Goal: Information Seeking & Learning: Check status

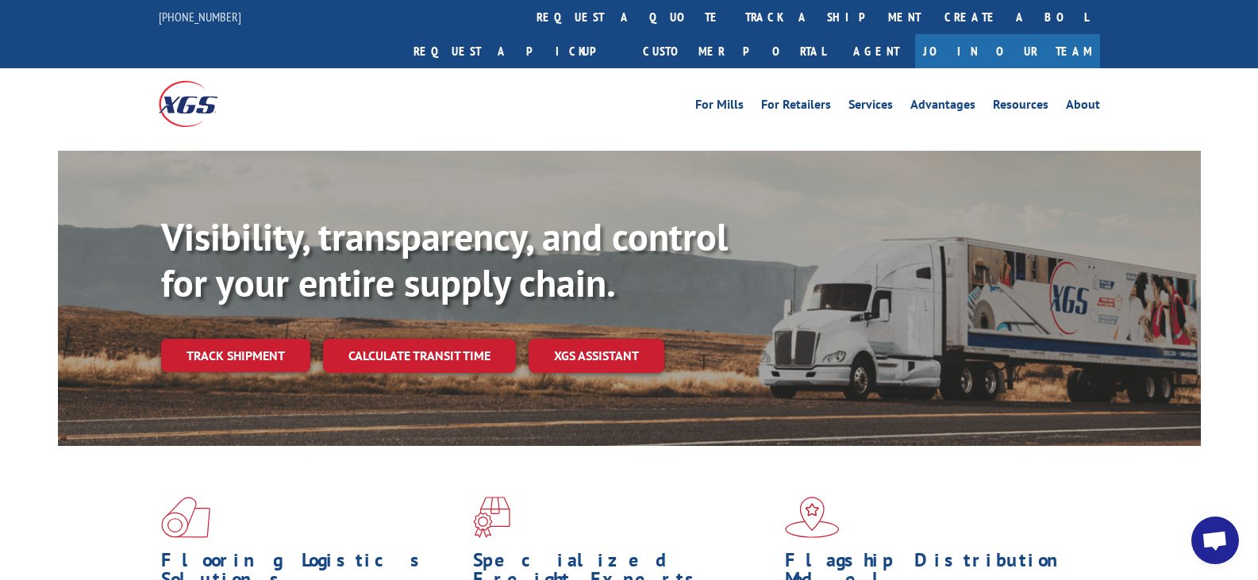
click at [247, 339] on link "Track shipment" at bounding box center [235, 355] width 149 height 33
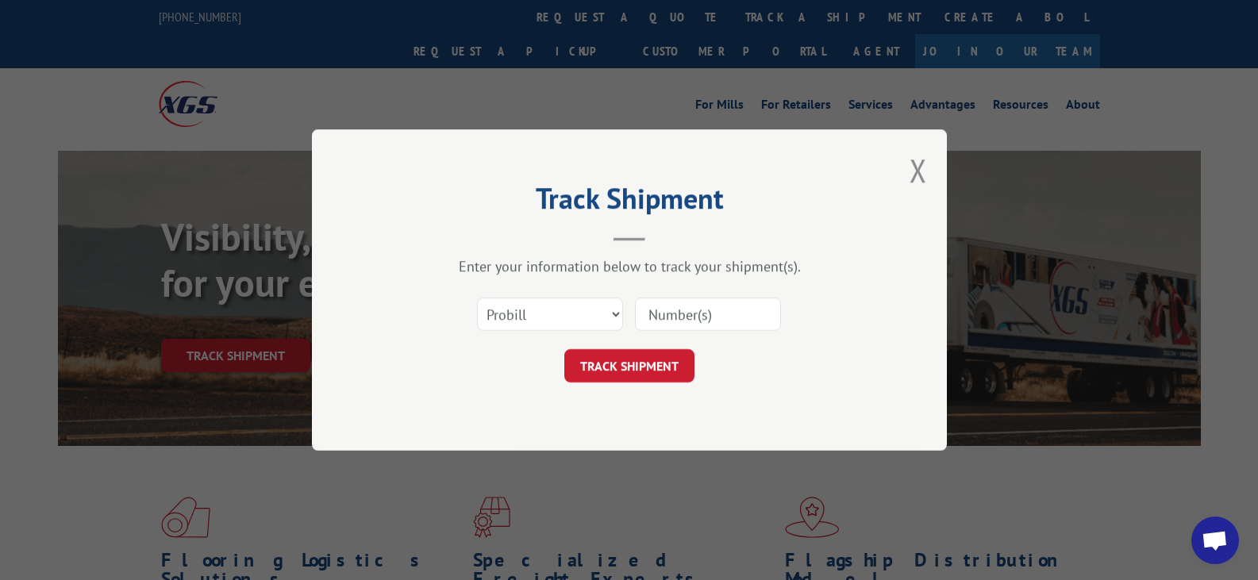
paste input "438676863220"
type input "438676863220"
click at [662, 375] on button "TRACK SHIPMENT" at bounding box center [629, 365] width 130 height 33
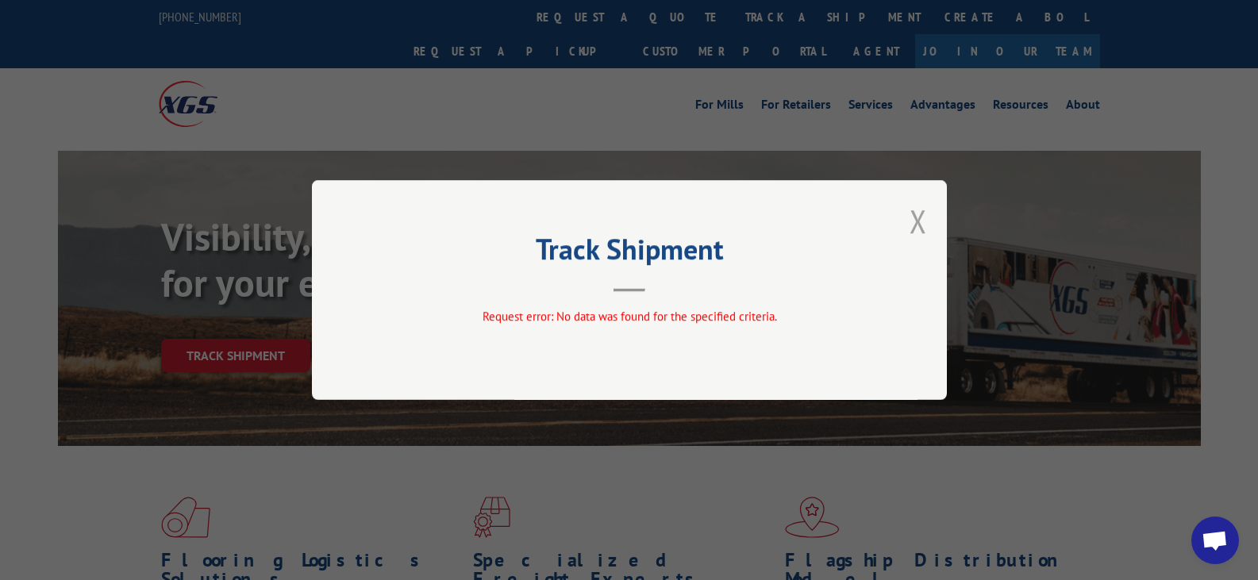
click at [917, 216] on button "Close modal" at bounding box center [918, 221] width 17 height 42
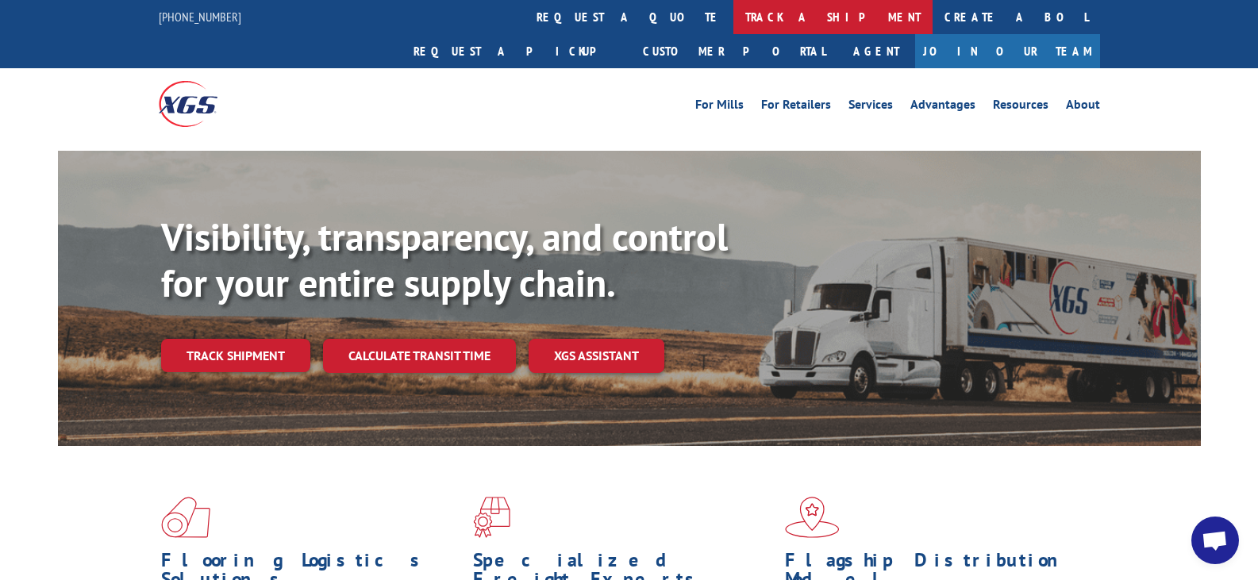
click at [733, 15] on link "track a shipment" at bounding box center [832, 17] width 199 height 34
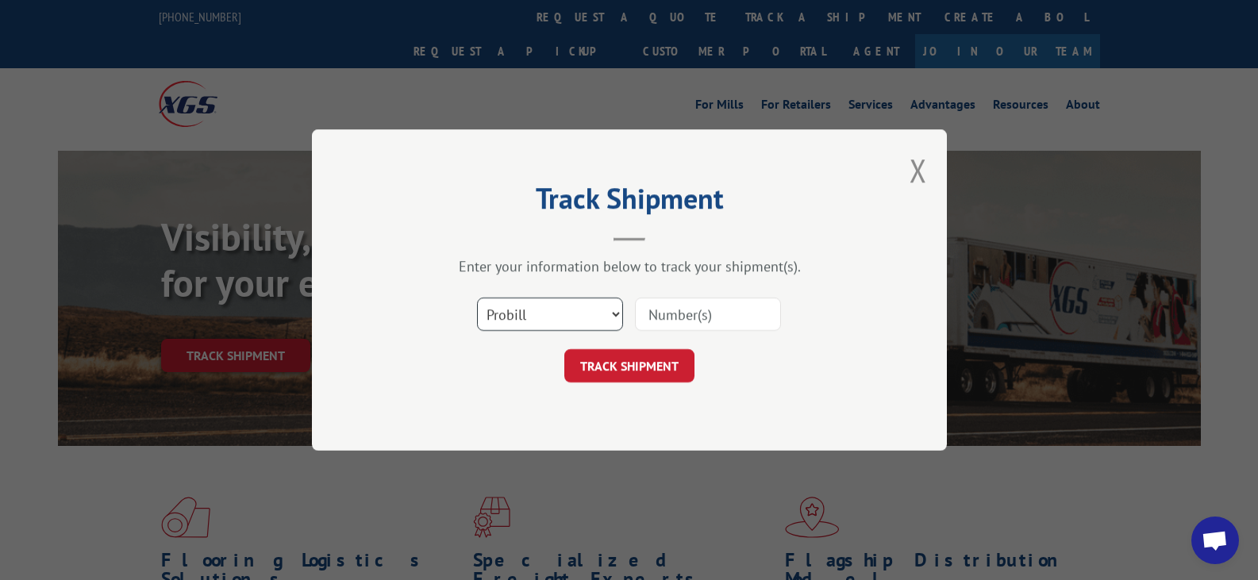
click at [610, 311] on select "Select category... Probill BOL PO" at bounding box center [550, 314] width 146 height 33
select select "bol"
click at [477, 298] on select "Select category... Probill BOL PO" at bounding box center [550, 314] width 146 height 33
paste input "438676863220"
type input "438676863220"
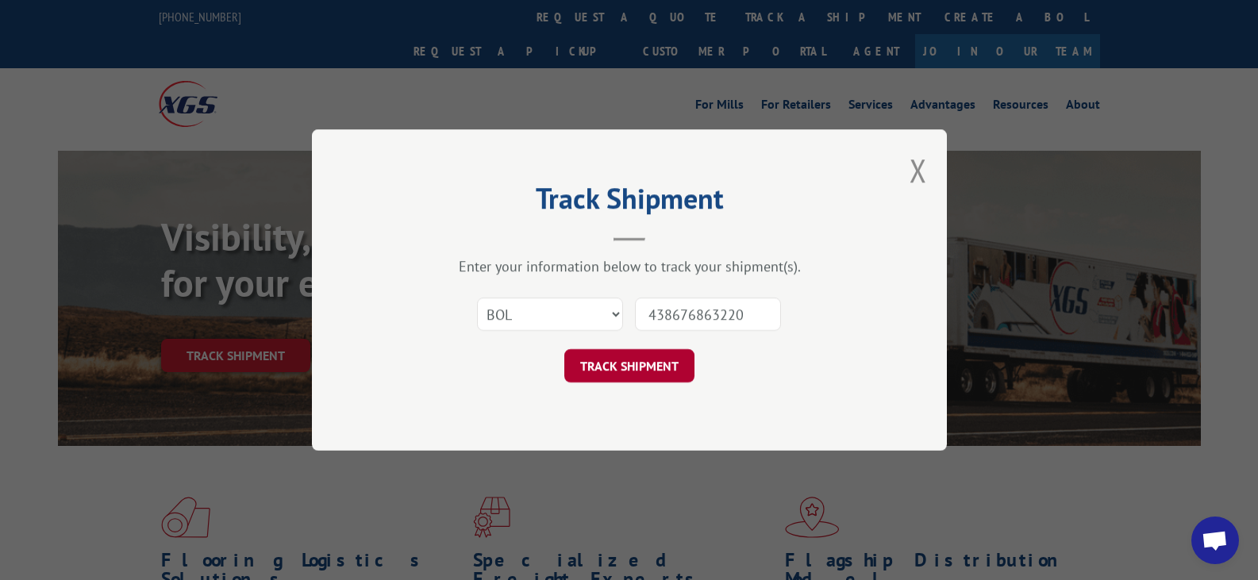
click at [644, 372] on button "TRACK SHIPMENT" at bounding box center [629, 365] width 130 height 33
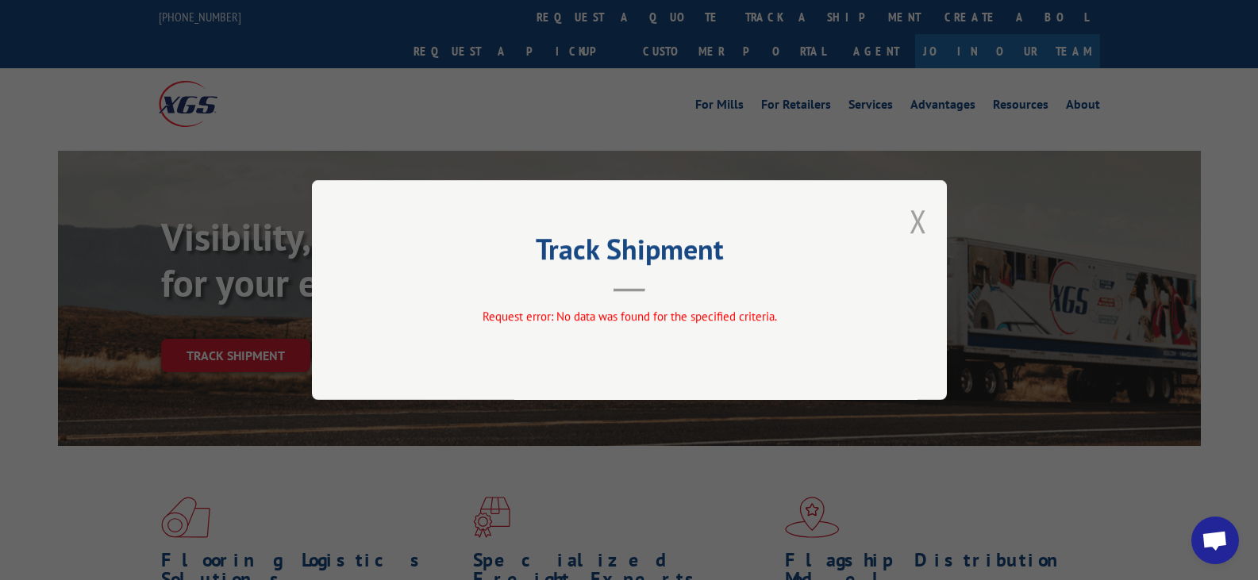
click at [916, 222] on button "Close modal" at bounding box center [918, 221] width 17 height 42
